Goal: Answer question/provide support

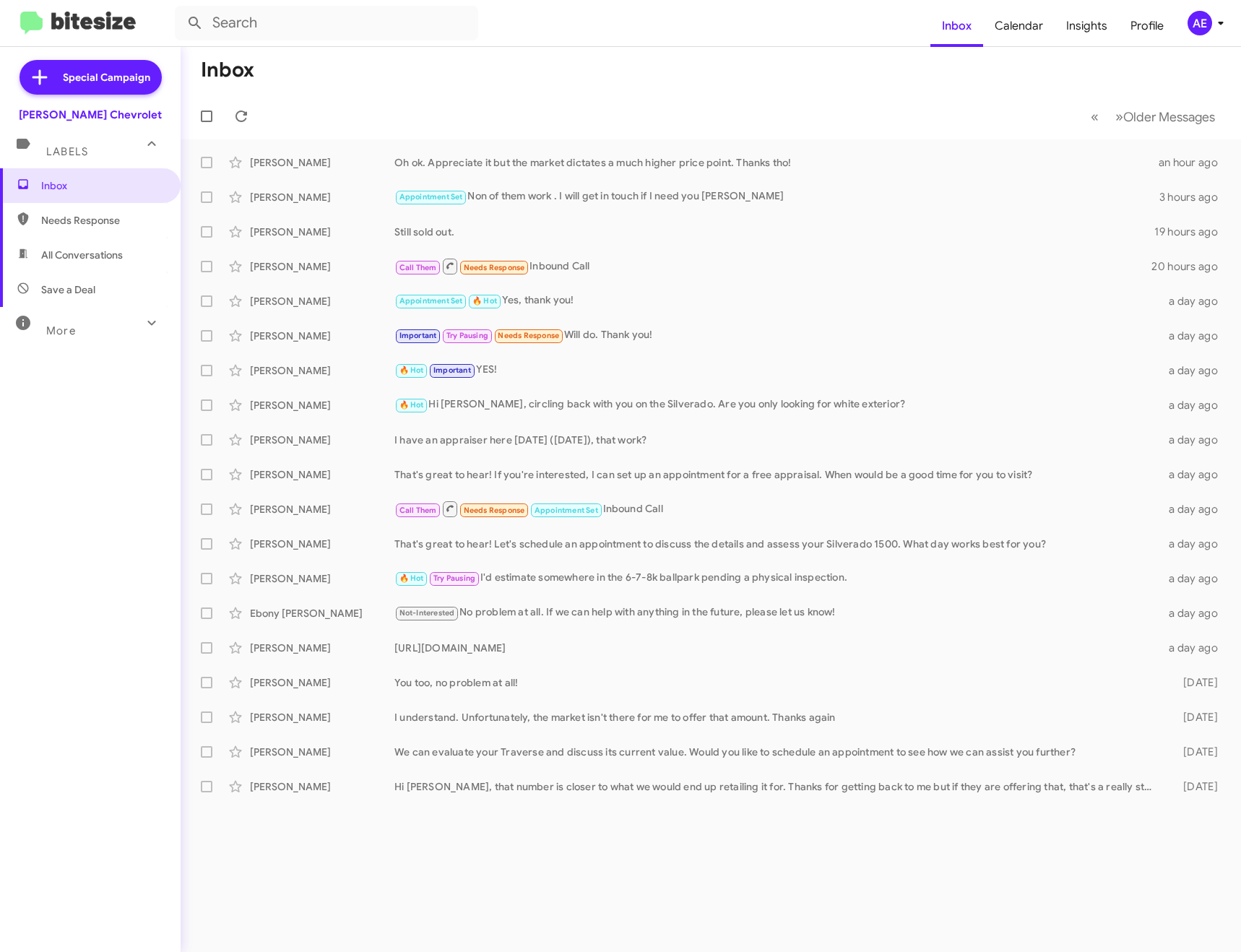
click at [489, 17] on form at bounding box center [552, 23] width 755 height 35
click at [334, 16] on input "text" at bounding box center [326, 23] width 303 height 35
type input "cantz"
click at [180, 9] on button at bounding box center [195, 23] width 29 height 29
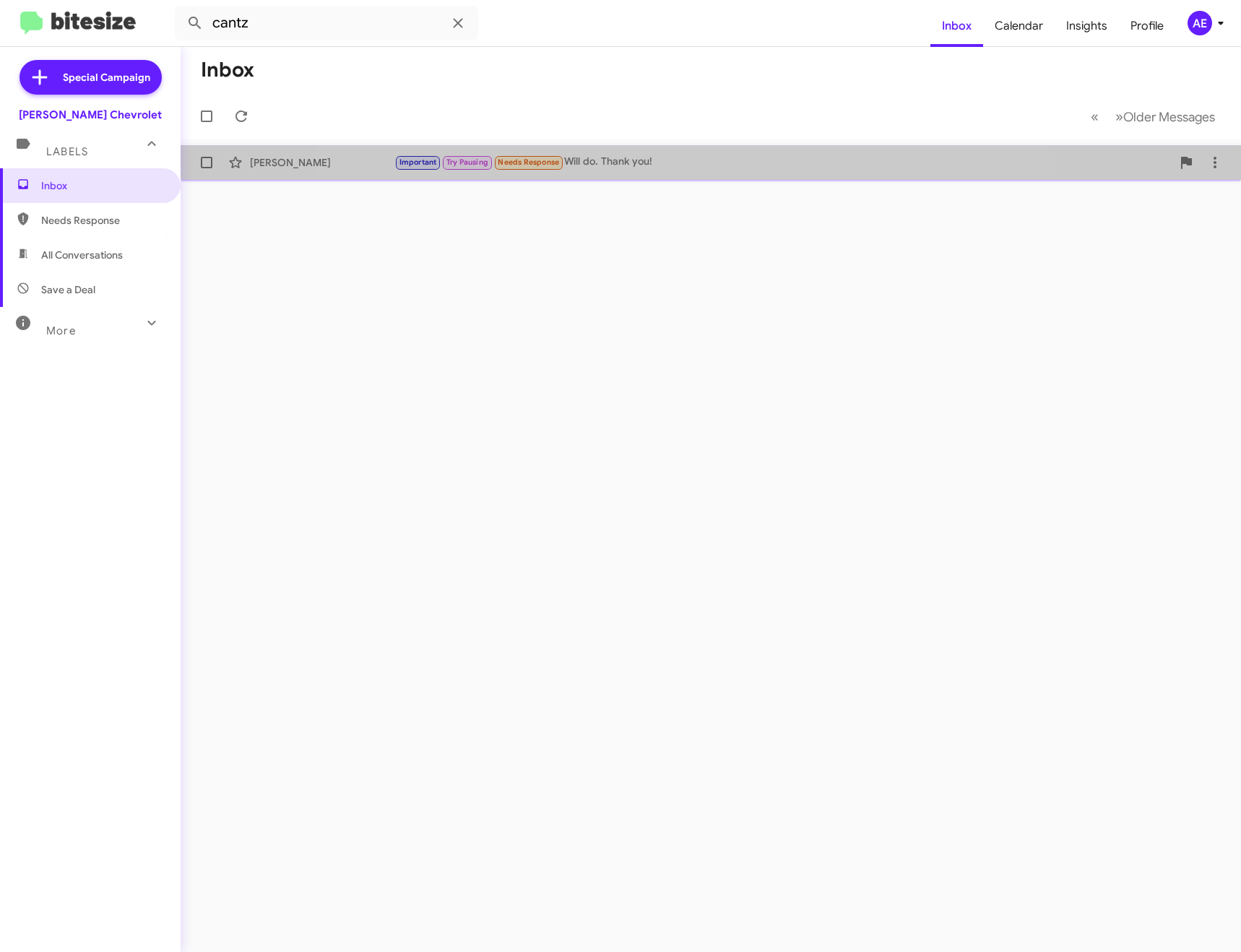
click at [686, 158] on div "Important Try Pausing Needs Response Will do. Thank you!" at bounding box center [783, 161] width 777 height 16
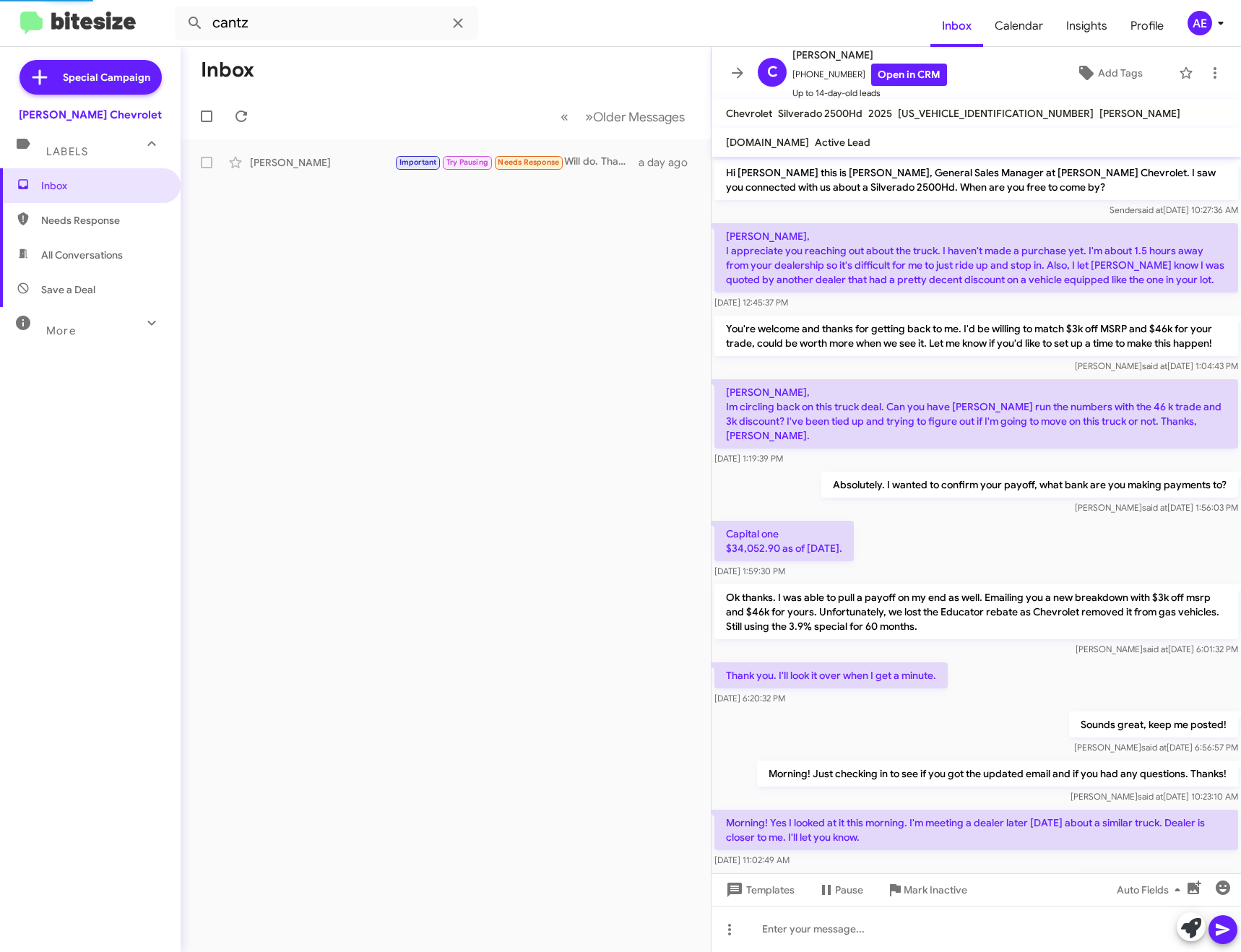
scroll to position [627, 0]
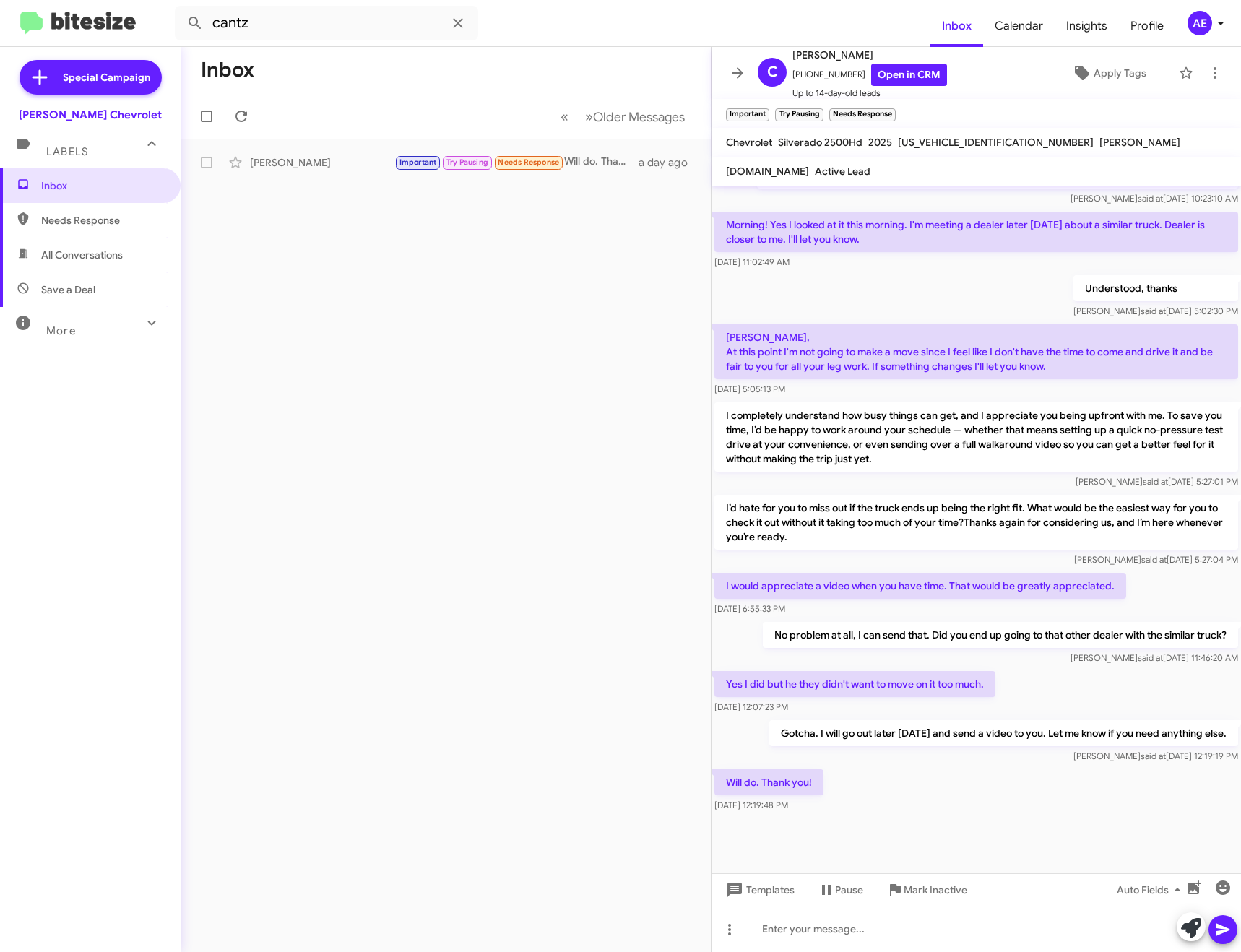
click at [959, 146] on span "[US_VEHICLE_IDENTIFICATION_NUMBER]" at bounding box center [996, 142] width 196 height 13
copy span "[US_VEHICLE_IDENTIFICATION_NUMBER]"
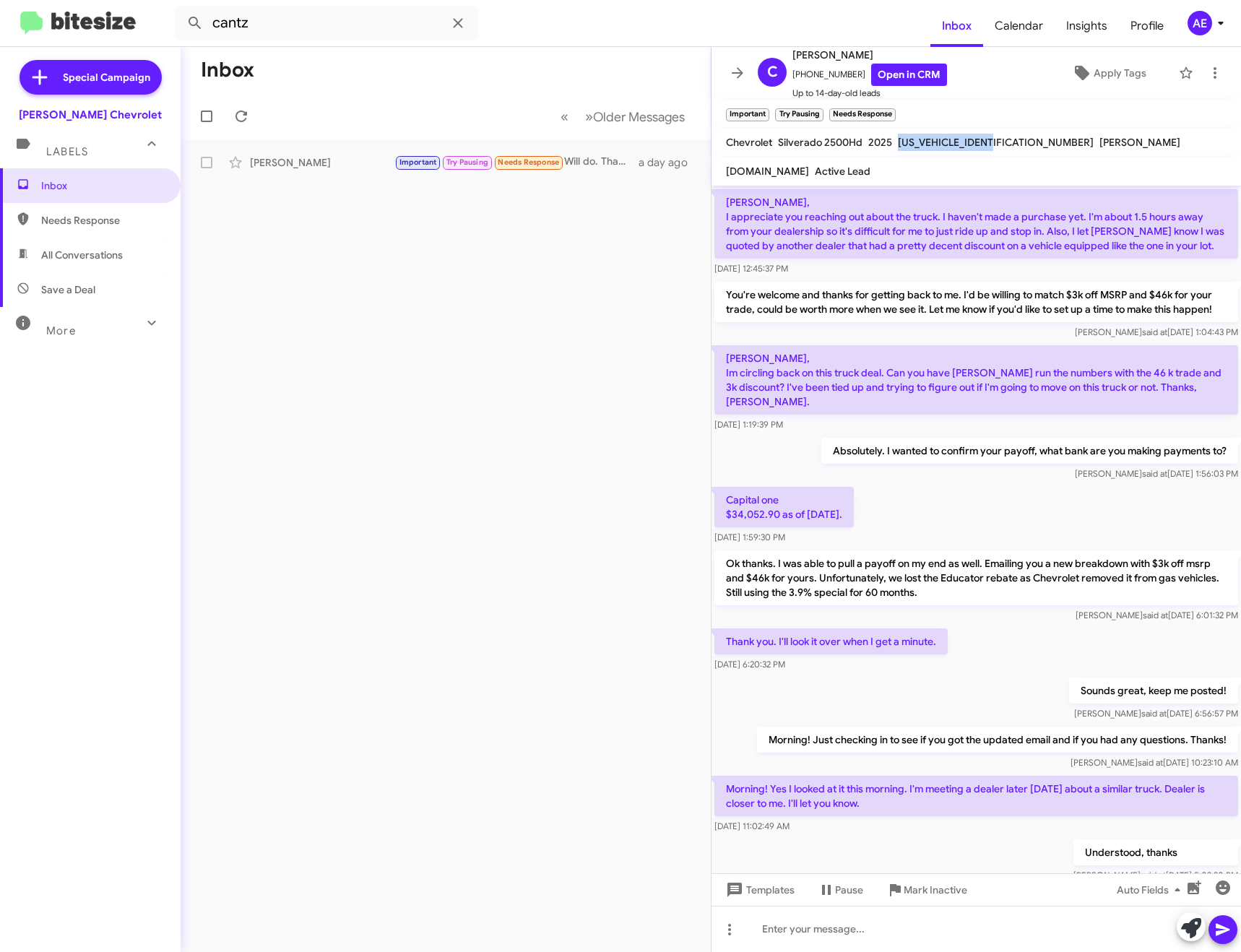
scroll to position [49, 0]
